Goal: Task Accomplishment & Management: Manage account settings

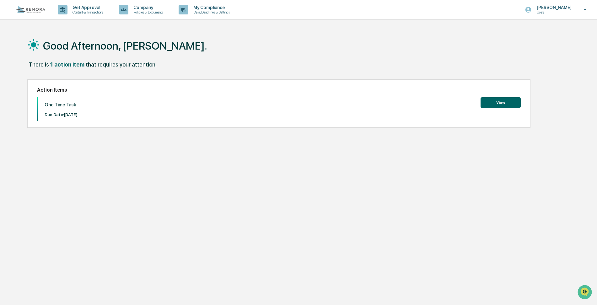
click at [484, 100] on button "View" at bounding box center [500, 102] width 40 height 11
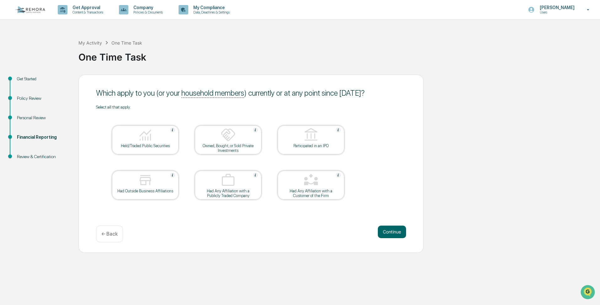
click at [22, 119] on div "Personal Review" at bounding box center [42, 118] width 51 height 7
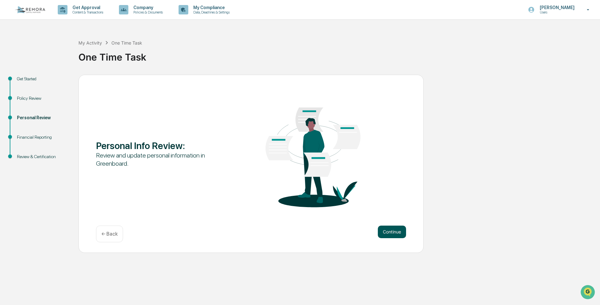
click at [385, 236] on button "Continue" at bounding box center [392, 232] width 28 height 13
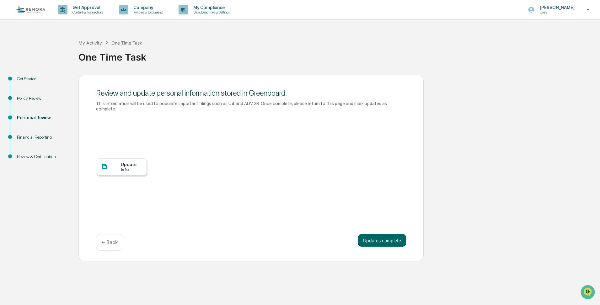
click at [198, 59] on div "One Time Task" at bounding box center [337, 54] width 518 height 16
drag, startPoint x: 496, startPoint y: 32, endPoint x: 136, endPoint y: 11, distance: 360.8
click at [495, 32] on div "My Activity One Time Task One Time Task" at bounding box center [337, 52] width 518 height 45
click at [25, 136] on div "Financial Reporting" at bounding box center [42, 137] width 51 height 7
click at [27, 137] on div "Financial Reporting" at bounding box center [42, 137] width 51 height 7
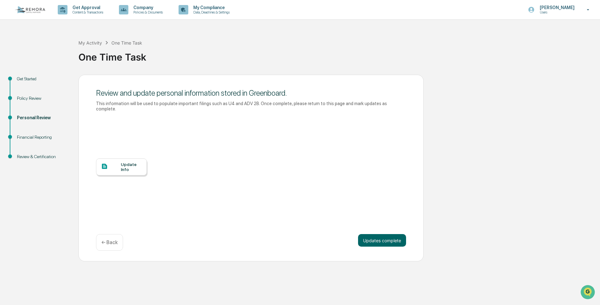
click at [34, 135] on div "Financial Reporting" at bounding box center [42, 137] width 51 height 7
click at [29, 111] on div "Policy Review" at bounding box center [43, 105] width 62 height 19
click at [27, 97] on div "Policy Review" at bounding box center [42, 98] width 51 height 7
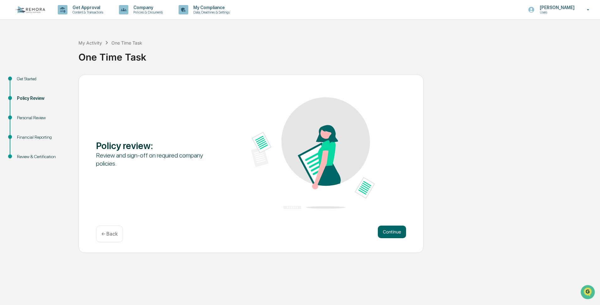
click at [23, 76] on div "Get Started" at bounding box center [42, 79] width 51 height 7
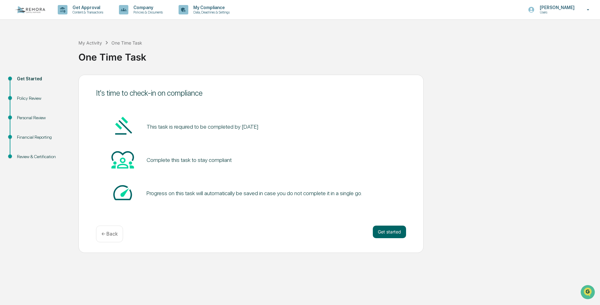
click at [353, 72] on div "My Activity One Time Task One Time Task" at bounding box center [337, 52] width 518 height 45
click at [121, 42] on div "One Time Task" at bounding box center [126, 42] width 31 height 5
click at [582, 8] on div "[PERSON_NAME] Users" at bounding box center [561, 9] width 78 height 19
click at [474, 69] on div at bounding box center [300, 152] width 600 height 305
click at [570, 10] on p "Users" at bounding box center [556, 12] width 43 height 4
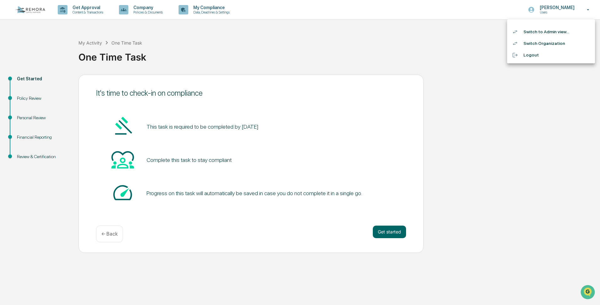
click at [297, 55] on div at bounding box center [300, 152] width 600 height 305
click at [19, 80] on div "Get Started" at bounding box center [42, 79] width 51 height 7
click at [23, 98] on div "Policy Review" at bounding box center [42, 98] width 51 height 7
click at [21, 119] on div "Personal Review" at bounding box center [42, 118] width 51 height 7
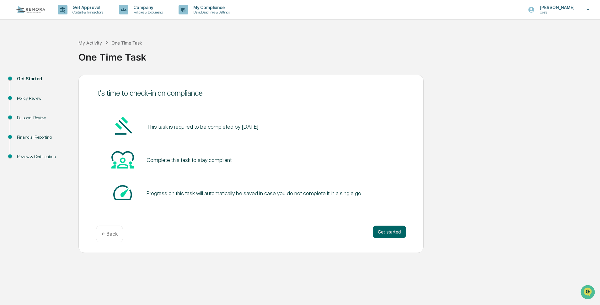
click at [251, 47] on div "One Time Task" at bounding box center [337, 54] width 518 height 16
click at [384, 229] on button "Get started" at bounding box center [389, 232] width 33 height 13
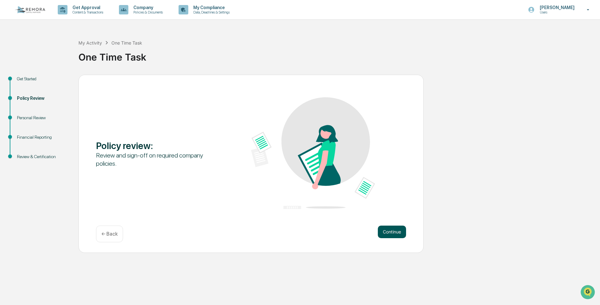
click at [385, 233] on button "Continue" at bounding box center [392, 232] width 28 height 13
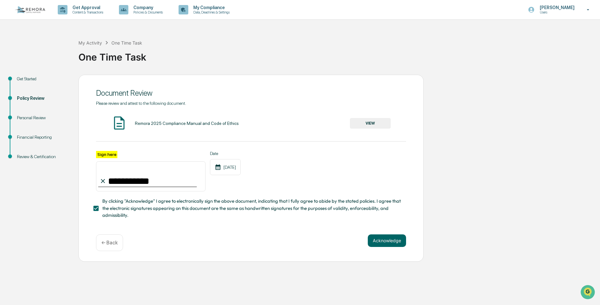
click at [21, 116] on div "Personal Review" at bounding box center [42, 118] width 51 height 7
click at [384, 245] on button "Acknowledge" at bounding box center [387, 240] width 38 height 13
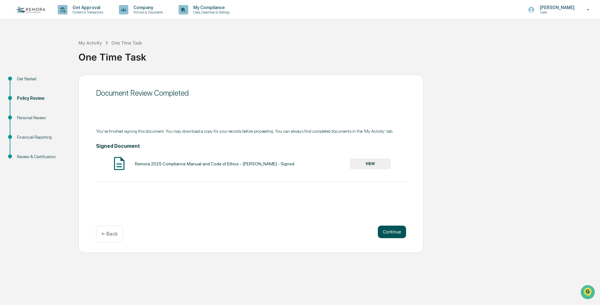
click at [387, 235] on button "Continue" at bounding box center [392, 232] width 28 height 13
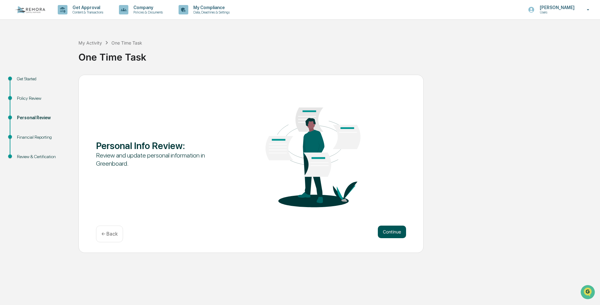
click at [386, 233] on button "Continue" at bounding box center [392, 232] width 28 height 13
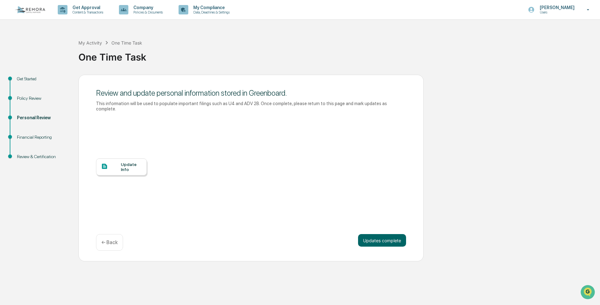
click at [116, 163] on div at bounding box center [111, 167] width 20 height 8
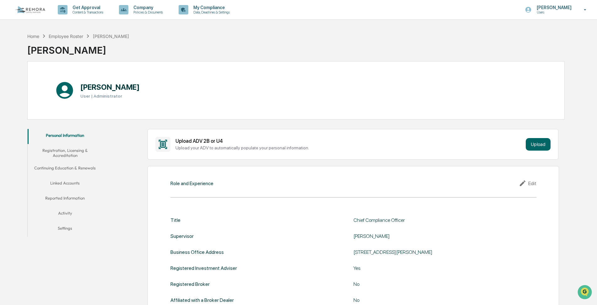
click at [52, 185] on button "Linked Accounts" at bounding box center [65, 184] width 75 height 15
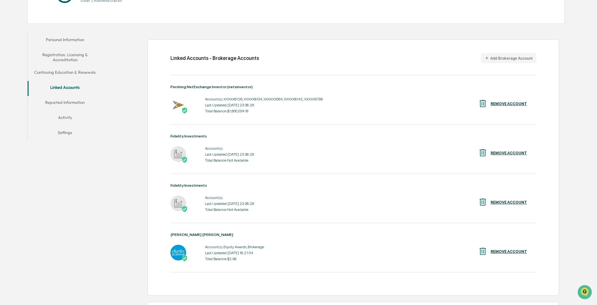
scroll to position [97, 0]
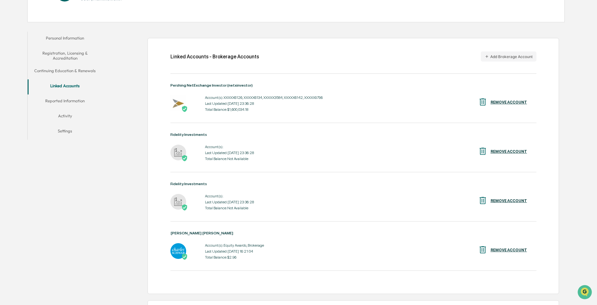
click at [506, 153] on div "REMOVE ACCOUNT" at bounding box center [508, 151] width 36 height 4
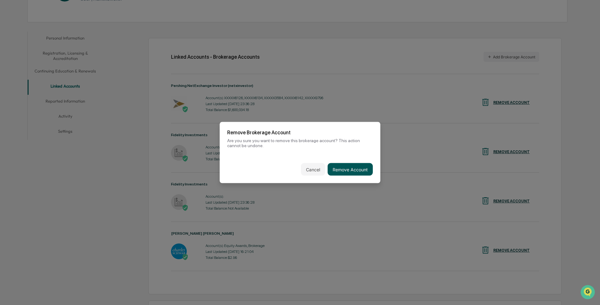
click at [343, 168] on button "Remove Account" at bounding box center [350, 169] width 45 height 13
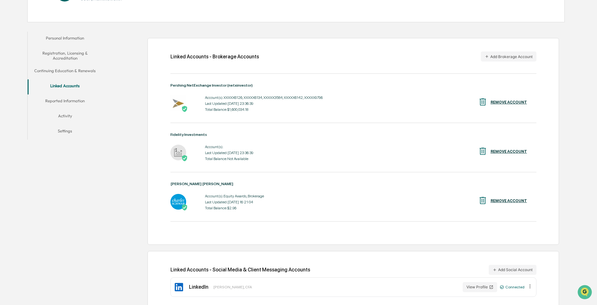
click at [500, 153] on div "REMOVE ACCOUNT" at bounding box center [508, 151] width 36 height 4
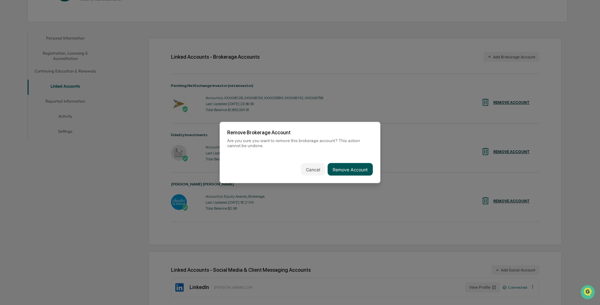
click at [346, 170] on button "Remove Account" at bounding box center [350, 169] width 45 height 13
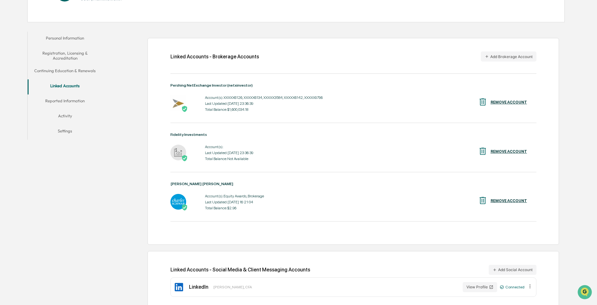
click at [72, 197] on div "Personal Information Registration, Licensing & Accreditation Continuing Educati…" at bounding box center [295, 171] width 537 height 285
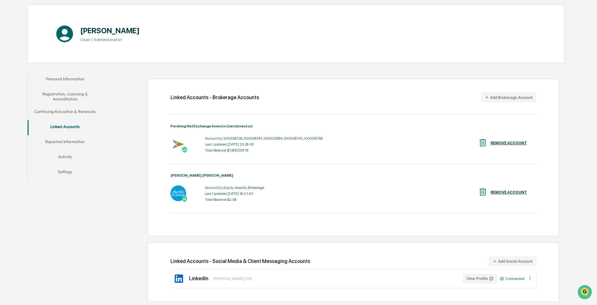
scroll to position [56, 0]
click at [527, 98] on button "Add Brokerage Account" at bounding box center [509, 97] width 56 height 10
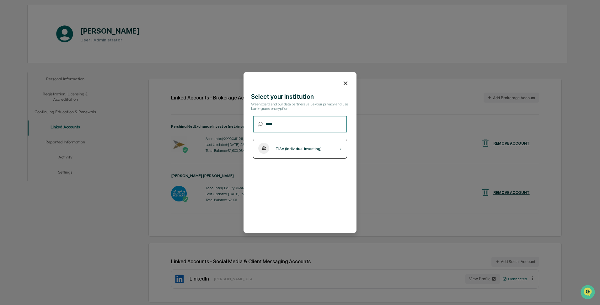
type input "****"
click at [319, 153] on div "TIAA (Individual Investing) ›" at bounding box center [300, 149] width 94 height 20
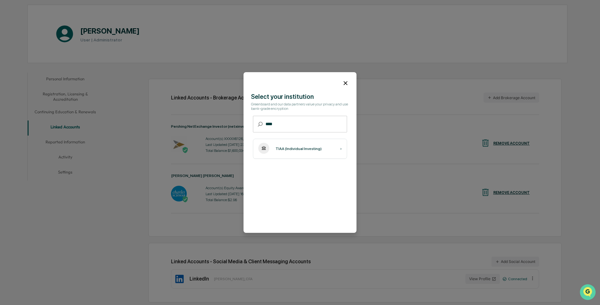
click at [587, 295] on icon "Open customer support" at bounding box center [588, 300] width 16 height 16
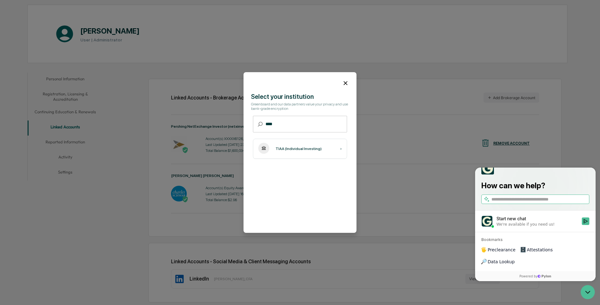
click at [503, 203] on input "search" at bounding box center [539, 199] width 97 height 7
type input "**********"
click at [584, 225] on button "Start new chat We're available if you need us!" at bounding box center [586, 221] width 8 height 8
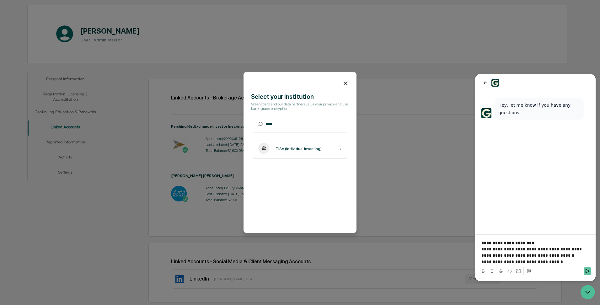
click at [588, 269] on icon "Send" at bounding box center [587, 271] width 5 height 5
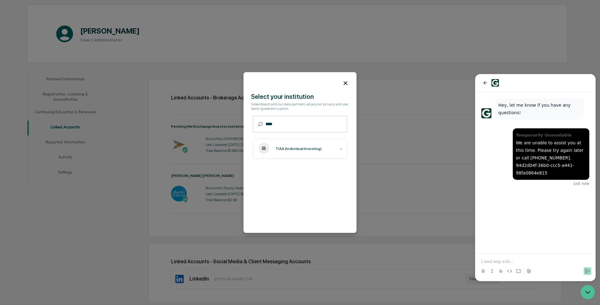
click at [488, 257] on div at bounding box center [535, 266] width 115 height 24
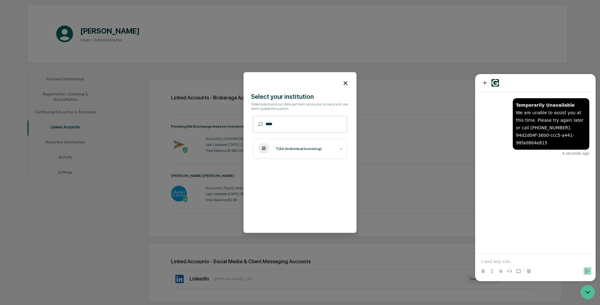
click at [493, 259] on p at bounding box center [535, 262] width 108 height 6
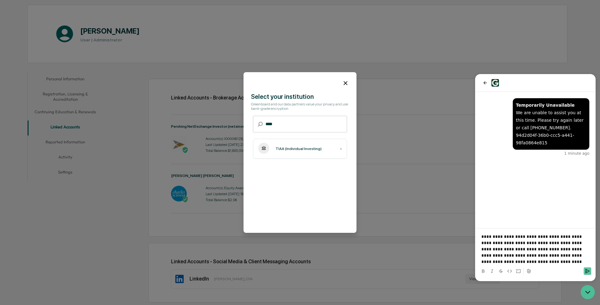
click at [586, 271] on icon "Send" at bounding box center [587, 271] width 5 height 5
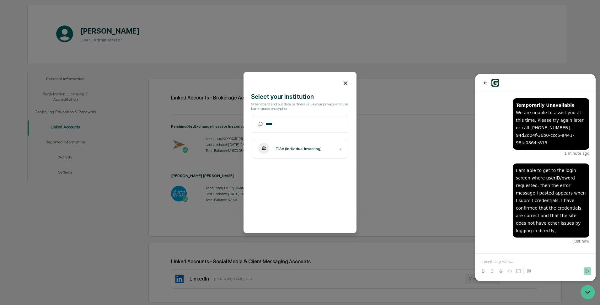
click at [346, 82] on icon at bounding box center [346, 83] width 4 height 4
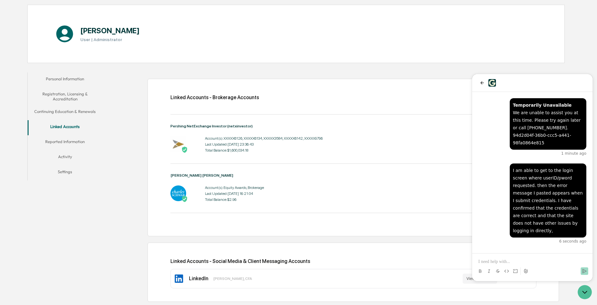
click at [493, 260] on p at bounding box center [532, 262] width 108 height 6
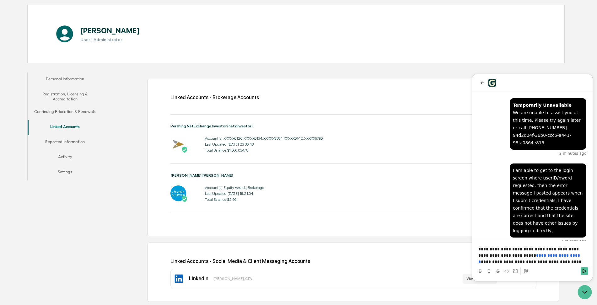
scroll to position [32, 0]
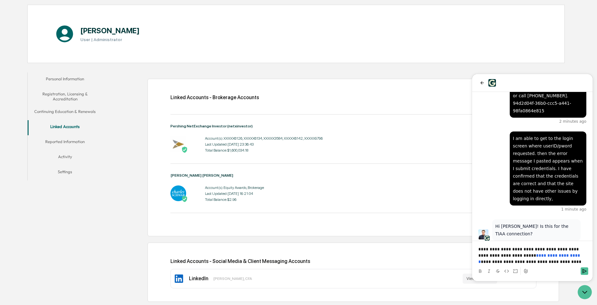
drag, startPoint x: 479, startPoint y: 250, endPoint x: 474, endPoint y: 253, distance: 5.1
click at [477, 251] on div "**********" at bounding box center [531, 255] width 115 height 19
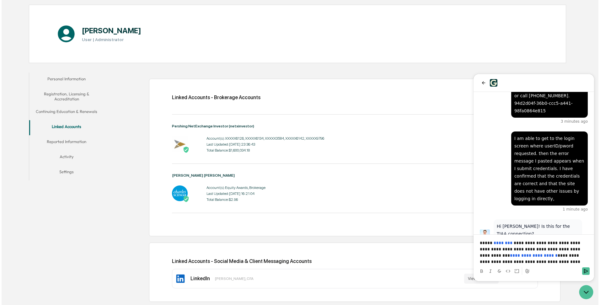
scroll to position [85, 0]
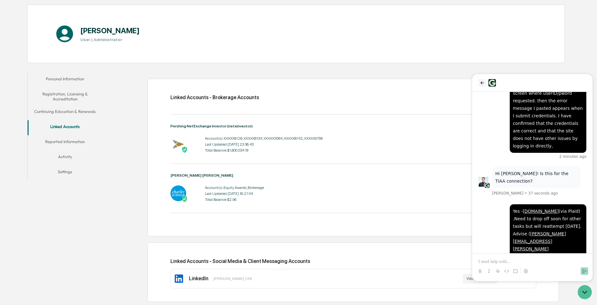
click at [480, 83] on icon "back" at bounding box center [481, 82] width 5 height 5
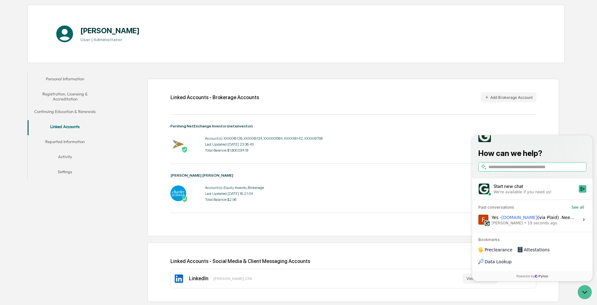
drag, startPoint x: 82, startPoint y: 244, endPoint x: 79, endPoint y: 242, distance: 4.5
click at [80, 242] on div "Personal Information Registration, Licensing & Accreditation Continuing Educati…" at bounding box center [295, 187] width 537 height 236
click at [495, 98] on button "Add Brokerage Account" at bounding box center [509, 97] width 56 height 10
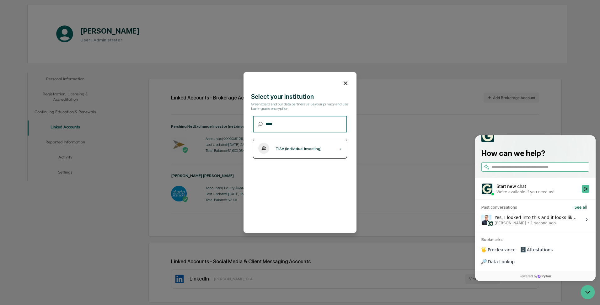
type input "****"
click at [292, 151] on div "TIAA (Individual Investing)" at bounding box center [299, 149] width 46 height 4
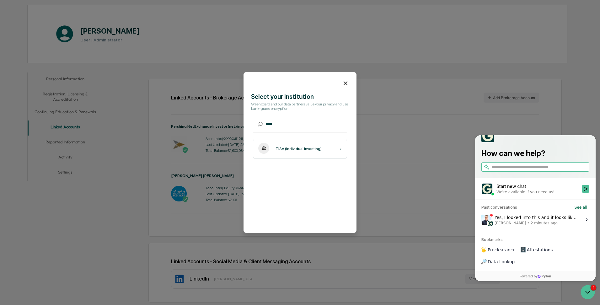
click at [556, 226] on span "Jack Rasmussen • 2 minutes ago" at bounding box center [536, 223] width 83 height 5
click at [481, 220] on button "View issue" at bounding box center [481, 220] width 0 height 0
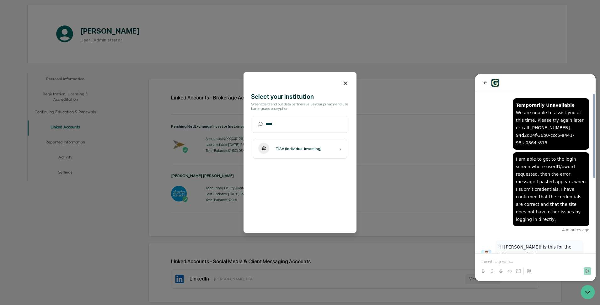
scroll to position [141, 0]
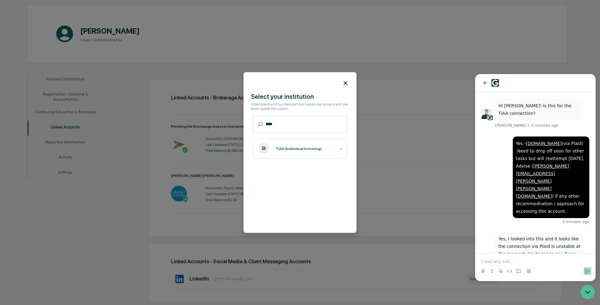
click at [493, 262] on p at bounding box center [535, 262] width 108 height 6
click at [528, 272] on icon at bounding box center [528, 271] width 5 height 5
click at [522, 261] on p at bounding box center [535, 262] width 108 height 6
click at [589, 271] on icon "Send" at bounding box center [587, 271] width 5 height 5
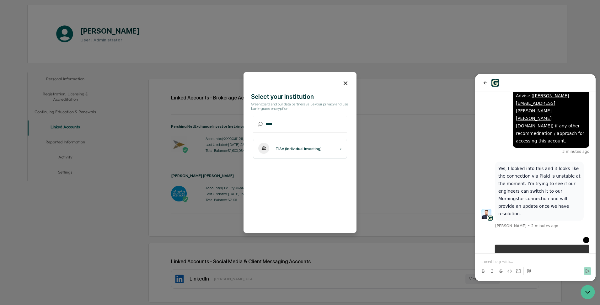
scroll to position [214, 0]
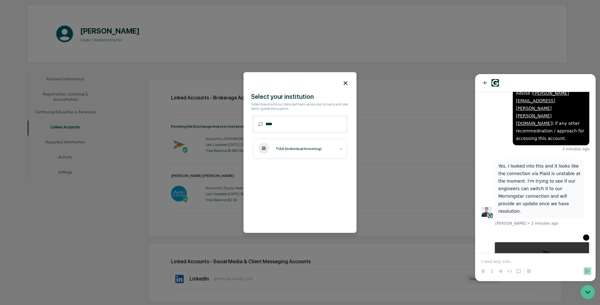
drag, startPoint x: 533, startPoint y: 79, endPoint x: 395, endPoint y: 66, distance: 139.0
click at [475, 74] on html "Your browser does not support the video tag. 5 seconds ago Yes, I looked into t…" at bounding box center [535, 177] width 120 height 207
click at [524, 162] on p "Yes, I looked into this and it looks like the connection via Plaid is unstable …" at bounding box center [539, 188] width 82 height 53
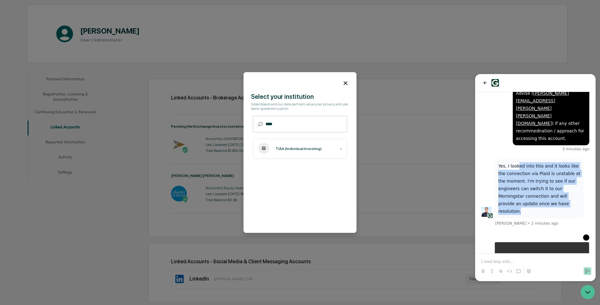
drag, startPoint x: 517, startPoint y: 120, endPoint x: 549, endPoint y: 156, distance: 48.2
click at [549, 162] on p "Yes, I looked into this and it looks like the connection via Plaid is unstable …" at bounding box center [539, 188] width 82 height 53
drag, startPoint x: 551, startPoint y: 161, endPoint x: 481, endPoint y: 122, distance: 79.9
click at [481, 122] on div "Your browser does not support the video tag. 5 seconds ago Yes, I looked into t…" at bounding box center [535, 90] width 120 height 425
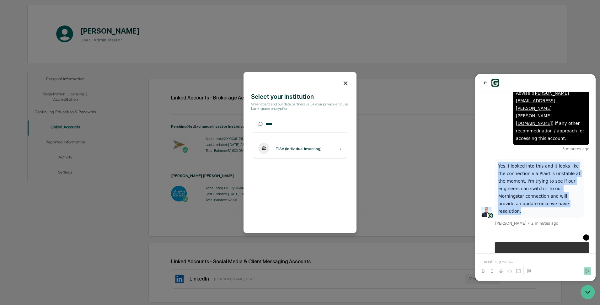
drag, startPoint x: 481, startPoint y: 122, endPoint x: 523, endPoint y: 134, distance: 43.9
click at [523, 162] on p "Yes, I looked into this and it looks like the connection via Plaid is unstable …" at bounding box center [539, 188] width 82 height 53
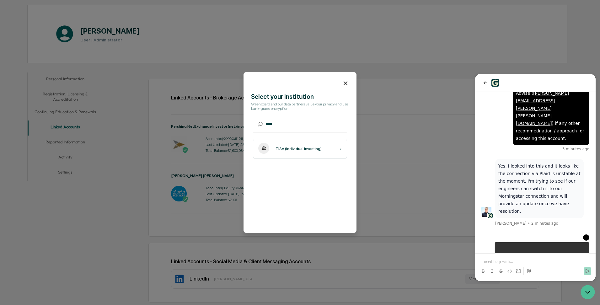
click at [484, 261] on p at bounding box center [535, 262] width 108 height 6
click at [490, 258] on div at bounding box center [535, 266] width 115 height 24
click at [493, 262] on p at bounding box center [535, 262] width 108 height 6
click at [587, 269] on icon "Send" at bounding box center [587, 271] width 5 height 5
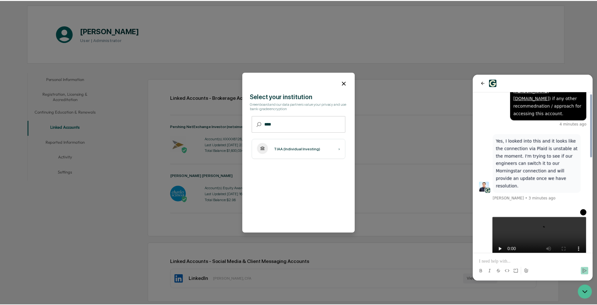
scroll to position [228, 0]
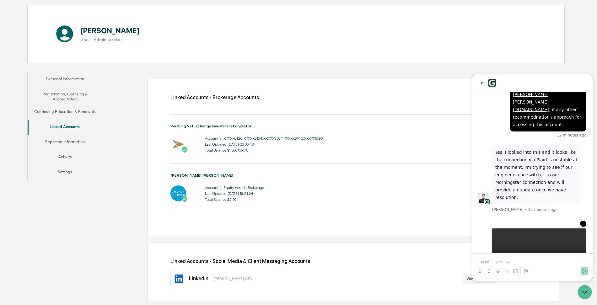
drag, startPoint x: 345, startPoint y: 35, endPoint x: 334, endPoint y: 25, distance: 14.2
click at [339, 30] on div "Frank Galea User | Administrator" at bounding box center [295, 34] width 537 height 58
